Goal: Find specific page/section: Find specific page/section

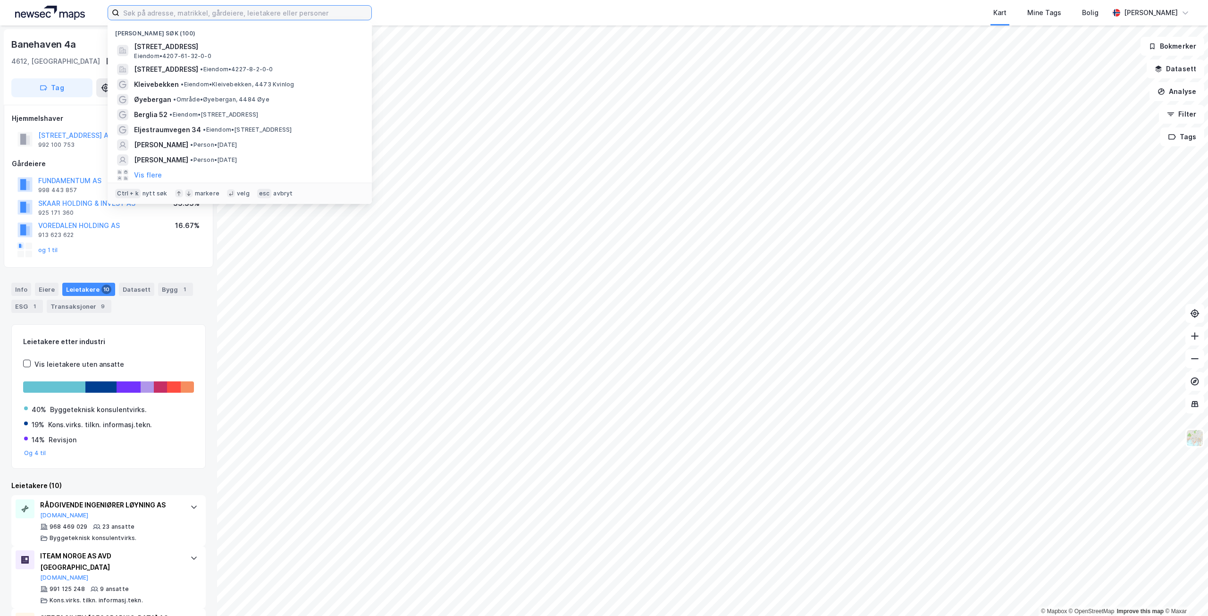
click at [202, 15] on input at bounding box center [245, 13] width 252 height 14
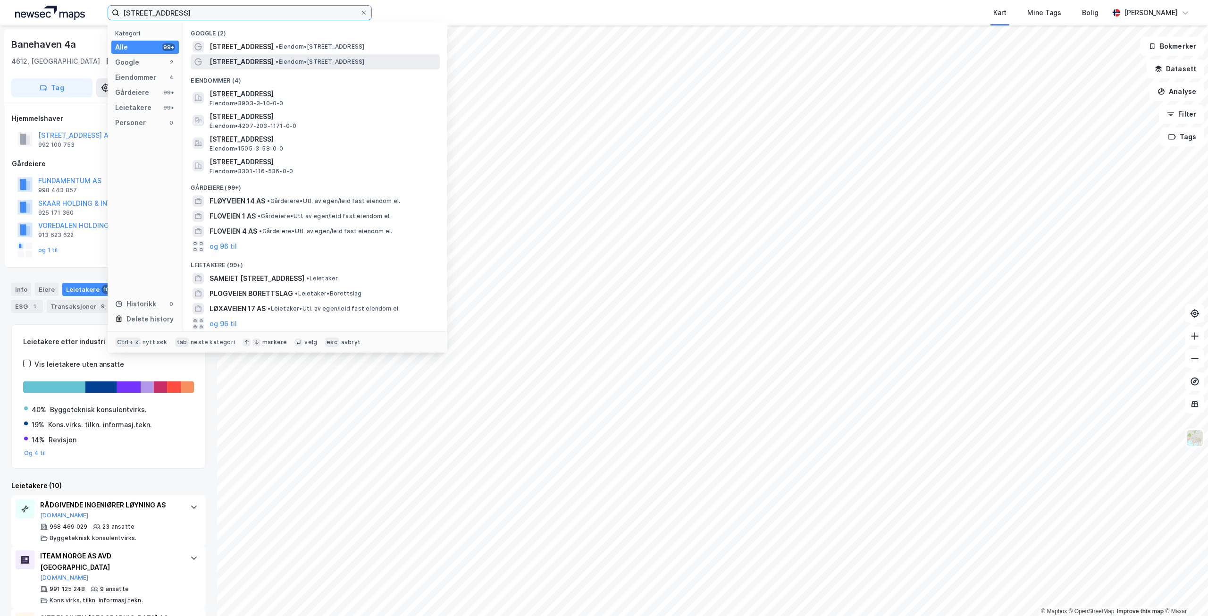
type input "[STREET_ADDRESS]"
click at [364, 61] on span "• Eiendom • [STREET_ADDRESS]" at bounding box center [320, 62] width 89 height 8
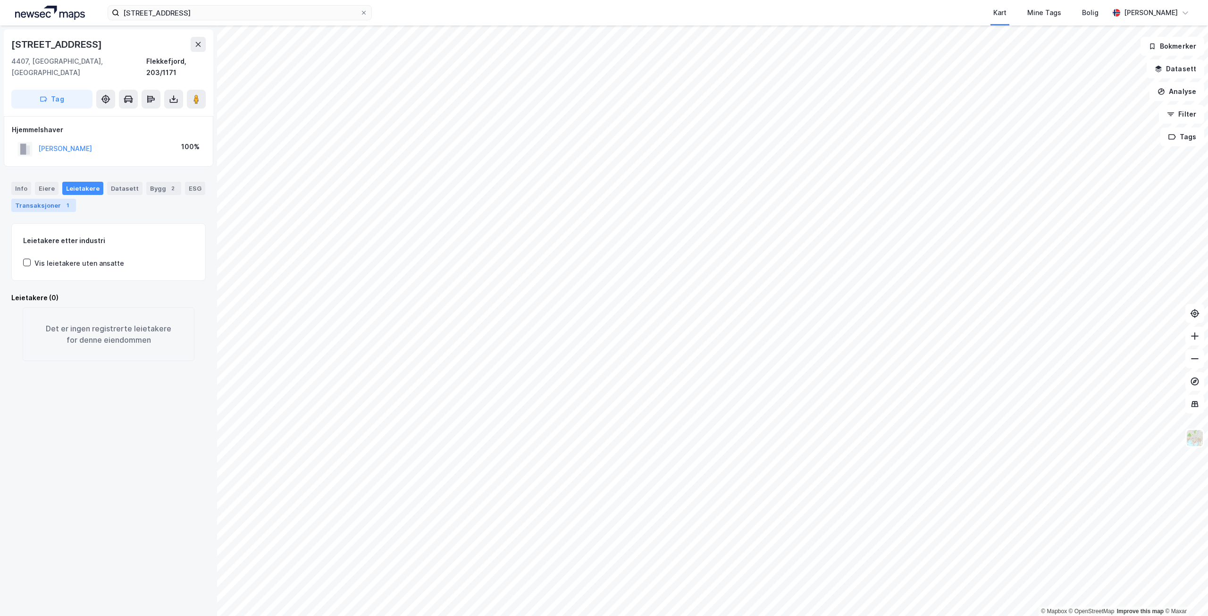
click at [38, 199] on div "Transaksjoner 1" at bounding box center [43, 205] width 65 height 13
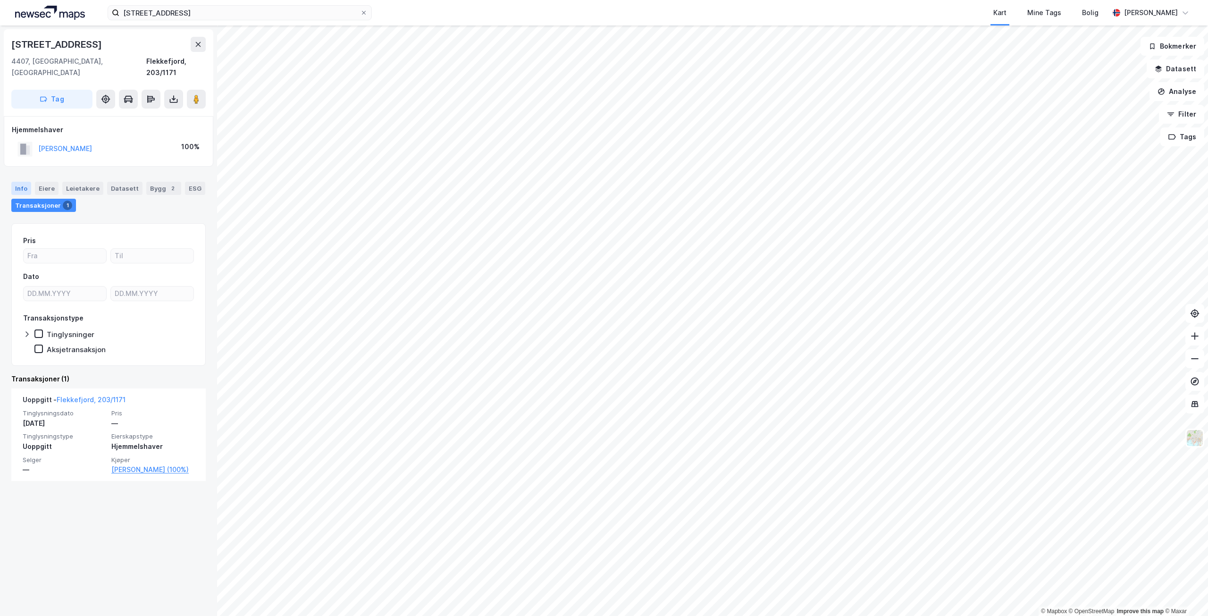
click at [30, 182] on div "Info" at bounding box center [21, 188] width 20 height 13
